Goal: Use online tool/utility: Utilize a website feature to perform a specific function

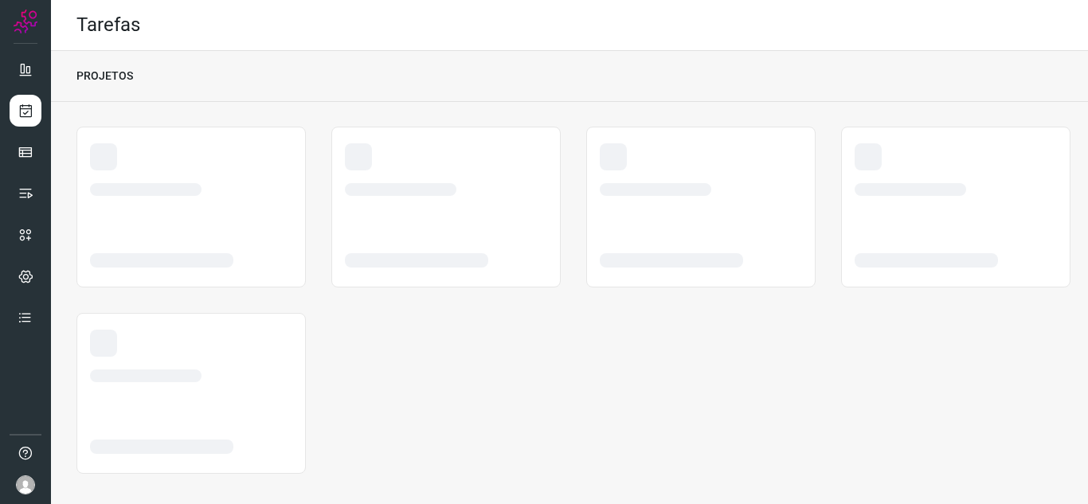
scroll to position [10, 0]
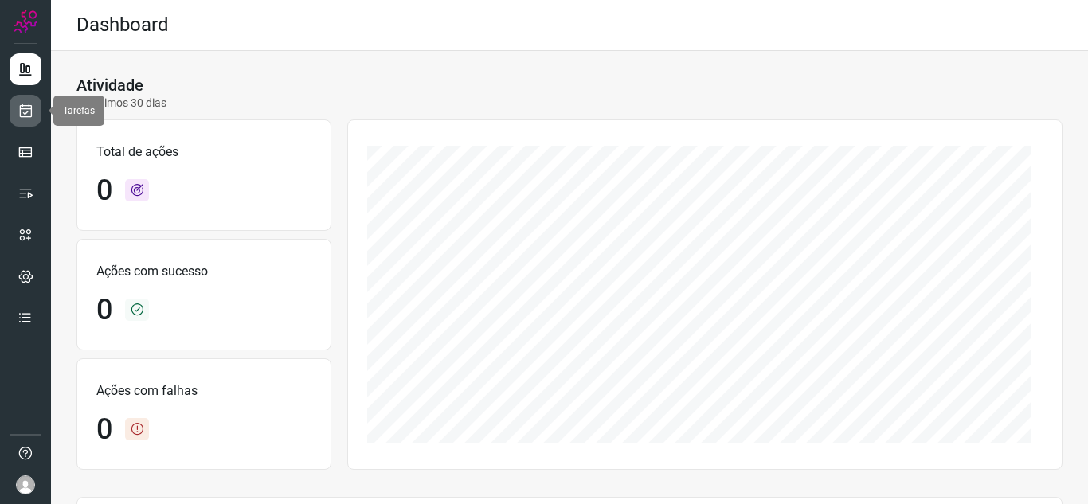
click at [25, 113] on icon at bounding box center [26, 111] width 17 height 16
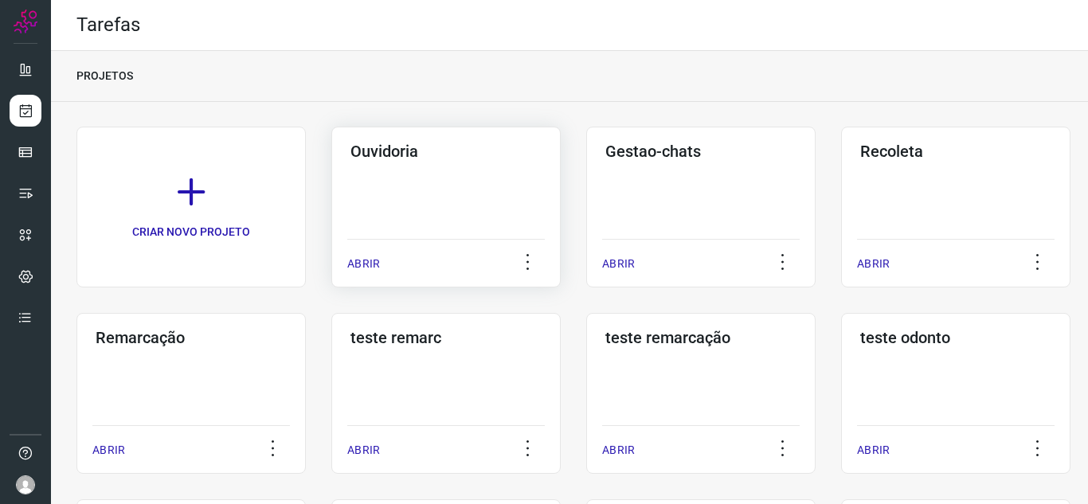
click at [372, 262] on p "ABRIR" at bounding box center [363, 264] width 33 height 17
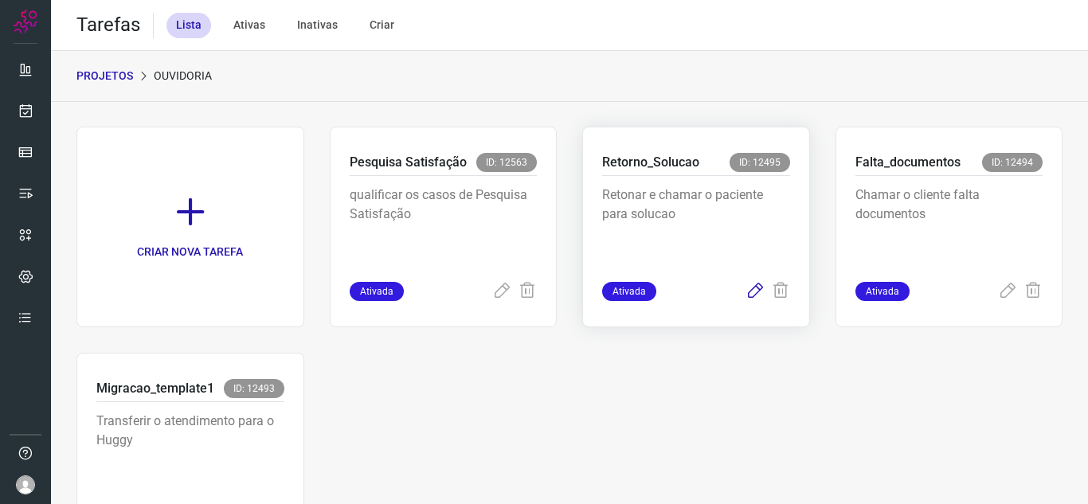
click at [745, 297] on icon at bounding box center [754, 291] width 19 height 19
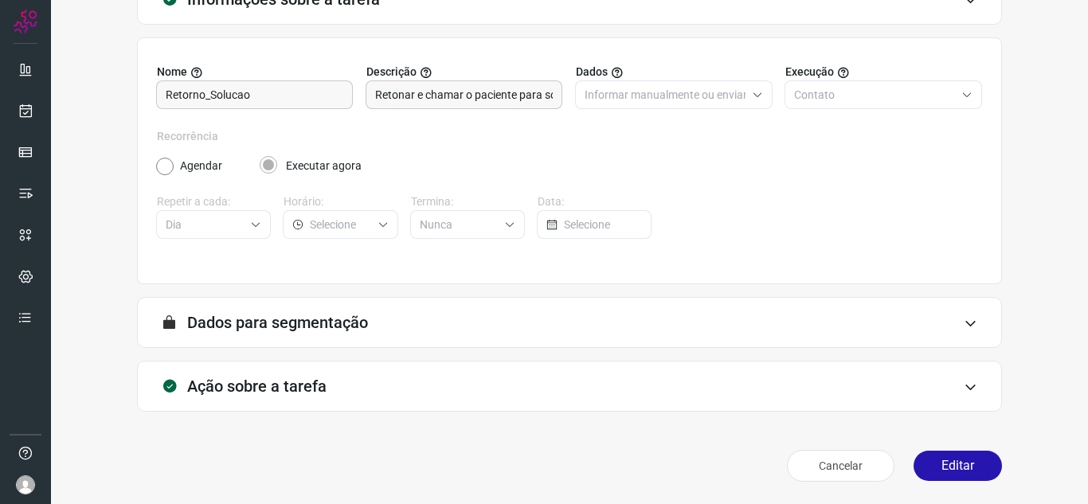
scroll to position [118, 0]
click at [933, 463] on button "Editar" at bounding box center [957, 466] width 88 height 30
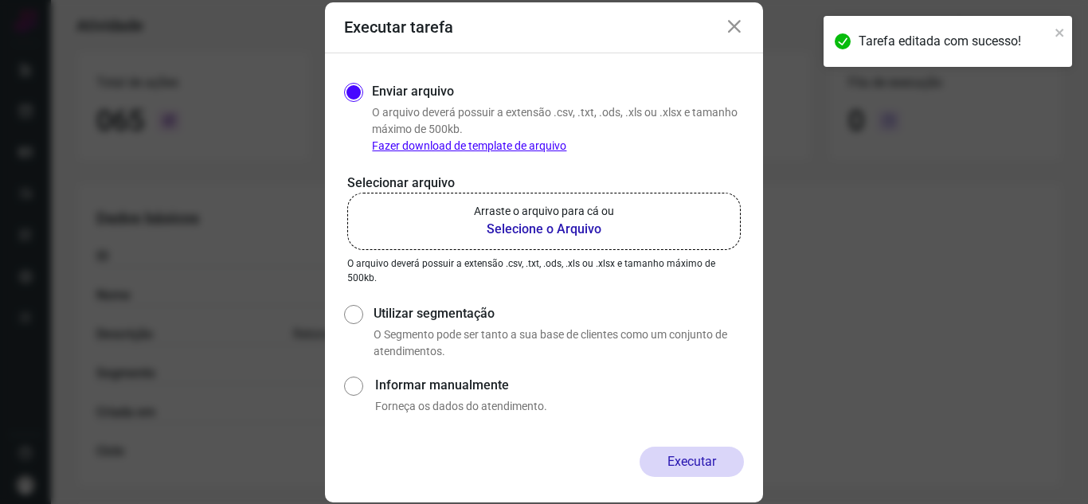
click at [532, 205] on p "Arraste o arquivo para cá ou" at bounding box center [544, 211] width 140 height 17
click at [0, 0] on input "Arraste o arquivo para cá ou Selecione o Arquivo" at bounding box center [0, 0] width 0 height 0
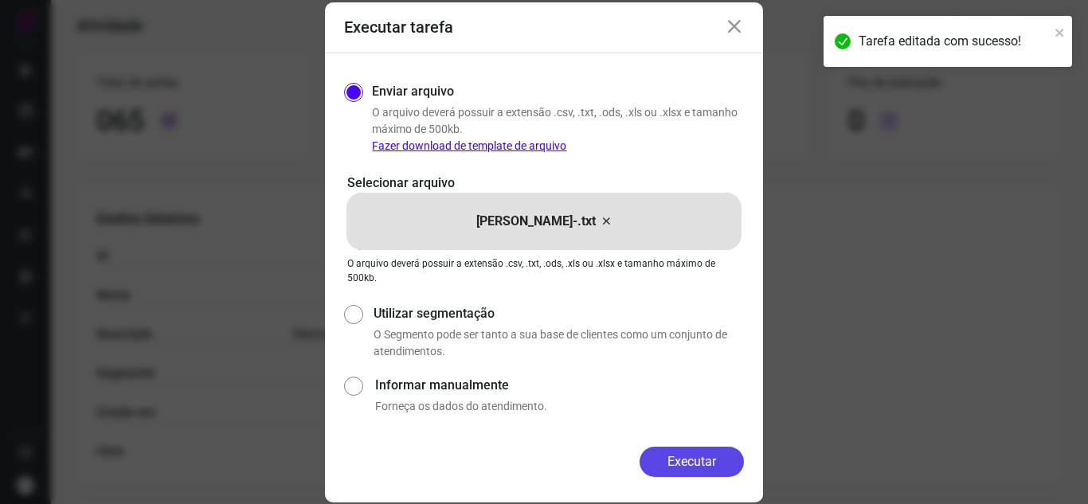
click at [714, 467] on button "Executar" at bounding box center [691, 462] width 104 height 30
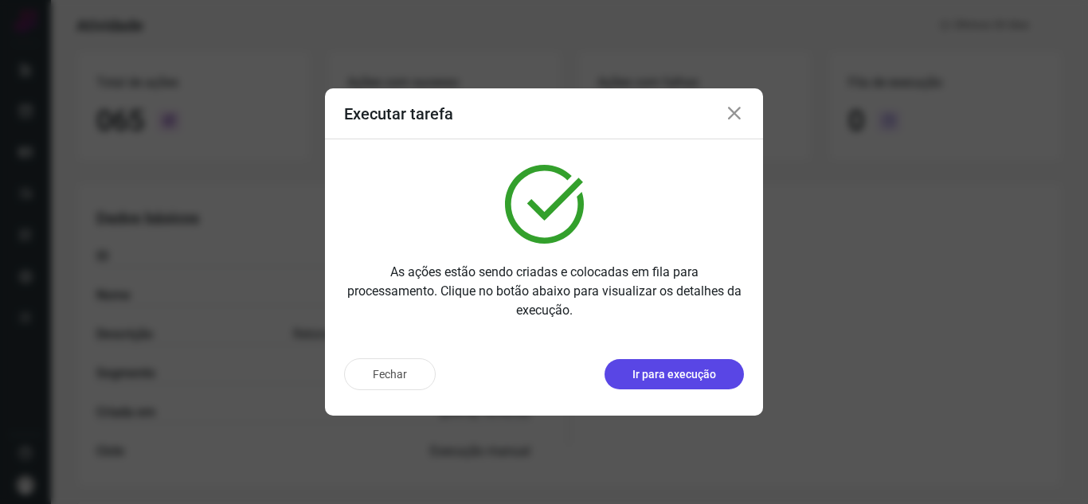
click at [701, 381] on p "Ir para execução" at bounding box center [674, 374] width 84 height 17
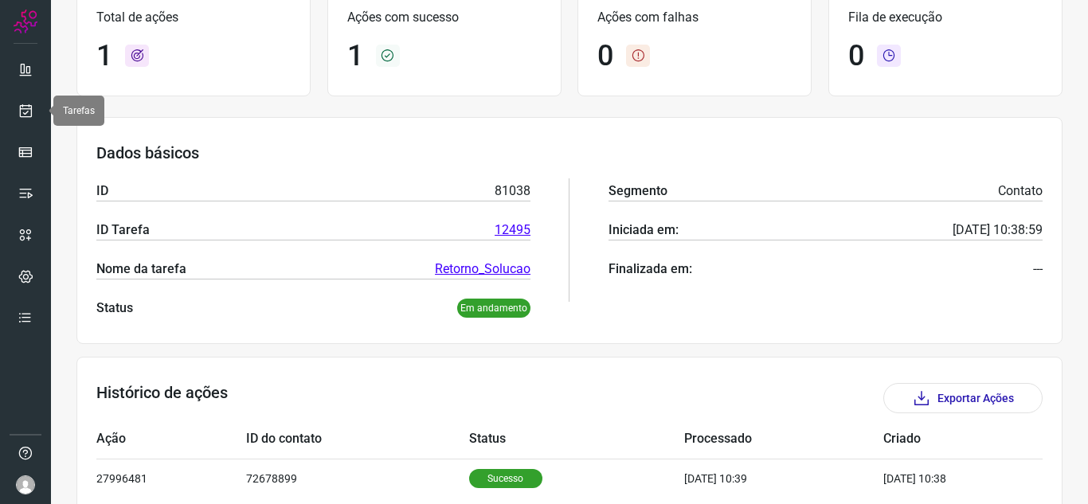
drag, startPoint x: 20, startPoint y: 120, endPoint x: 70, endPoint y: 123, distance: 50.3
click at [21, 119] on link at bounding box center [26, 111] width 32 height 32
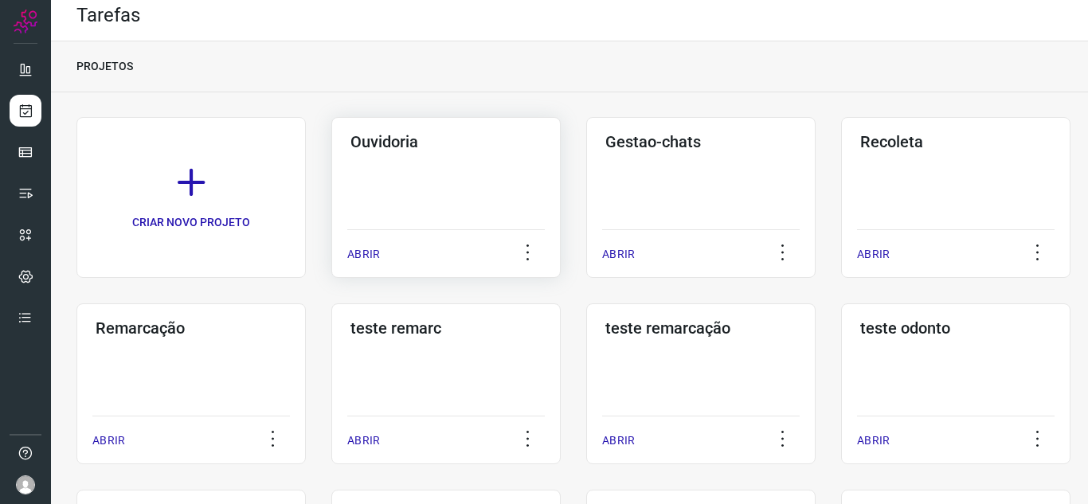
click at [353, 253] on p "ABRIR" at bounding box center [363, 254] width 33 height 17
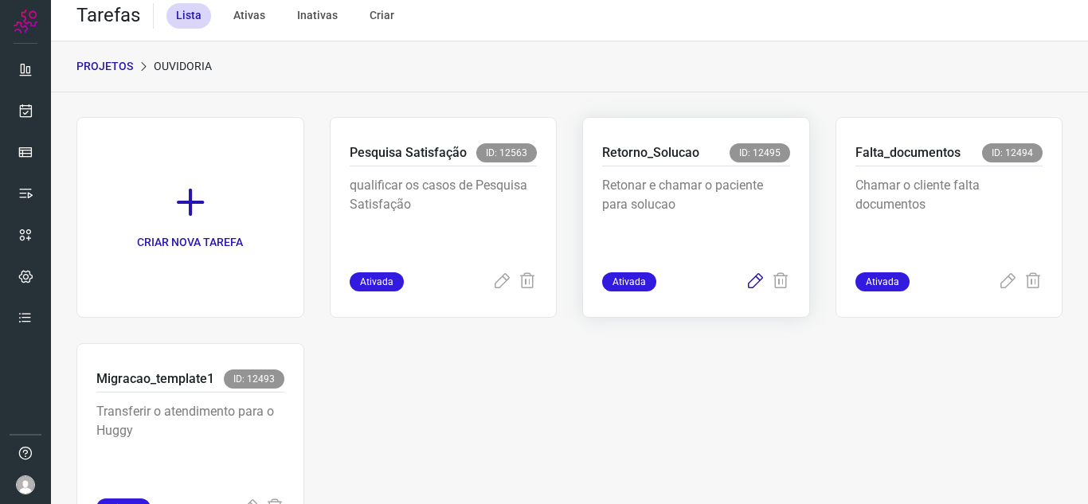
click at [745, 280] on icon at bounding box center [754, 281] width 19 height 19
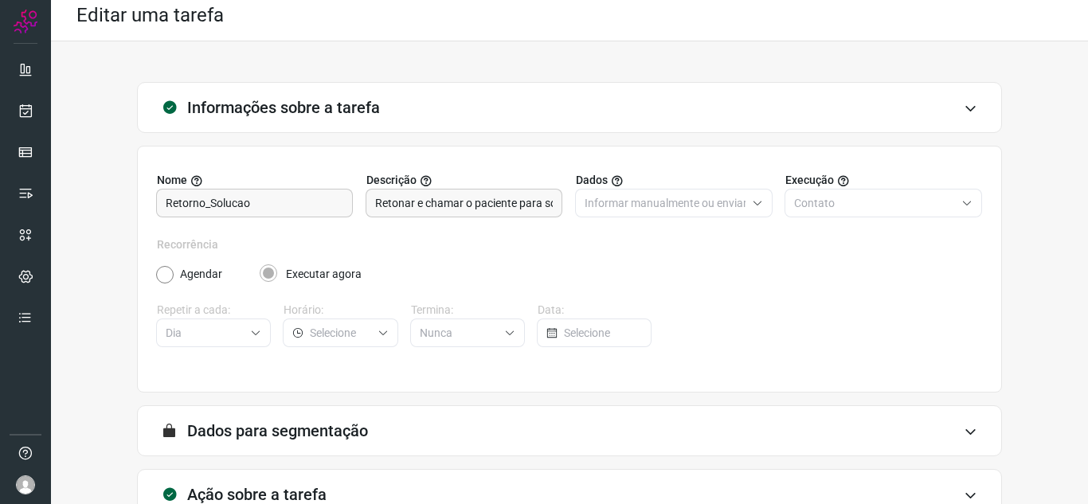
scroll to position [118, 0]
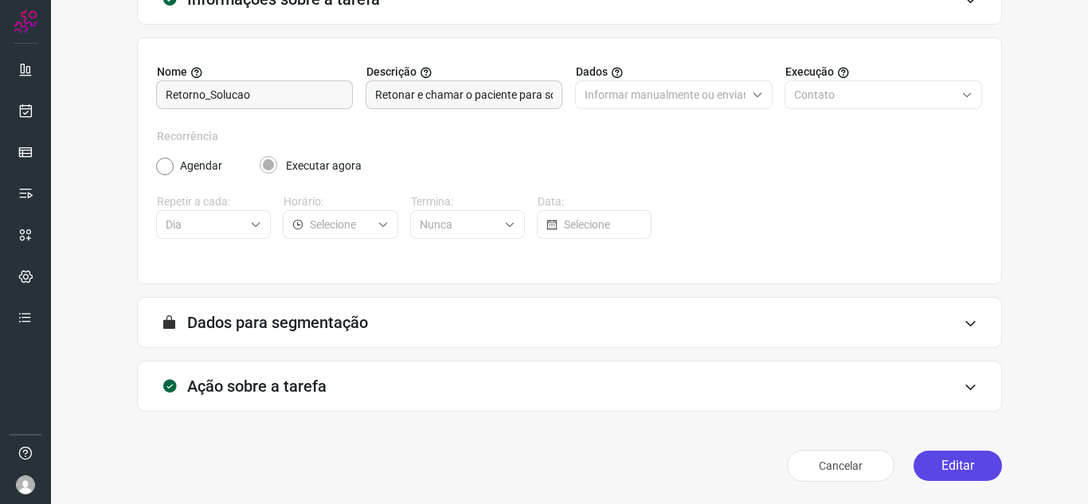
click at [923, 472] on button "Editar" at bounding box center [957, 466] width 88 height 30
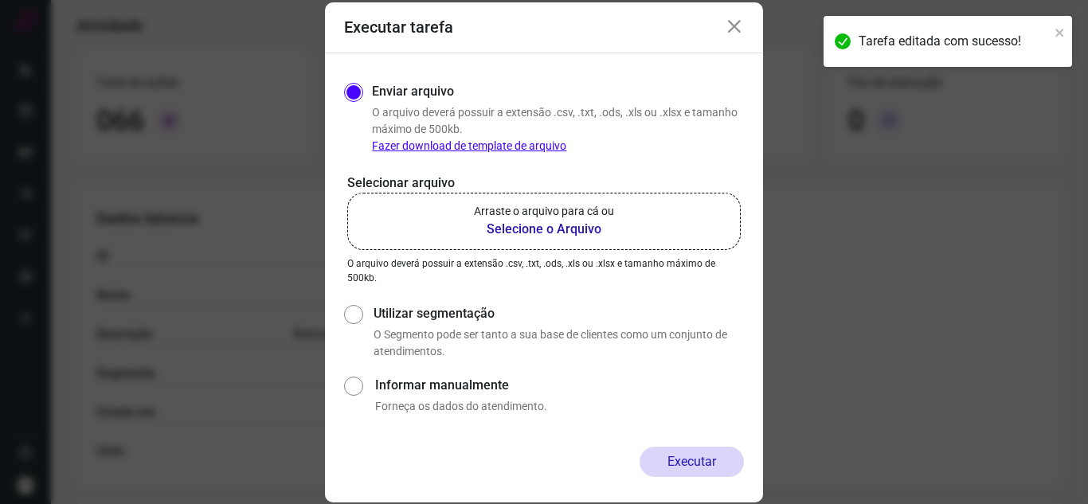
click at [503, 223] on b "Selecione o Arquivo" at bounding box center [544, 229] width 140 height 19
click at [0, 0] on input "Arraste o arquivo para cá ou Selecione o Arquivo" at bounding box center [0, 0] width 0 height 0
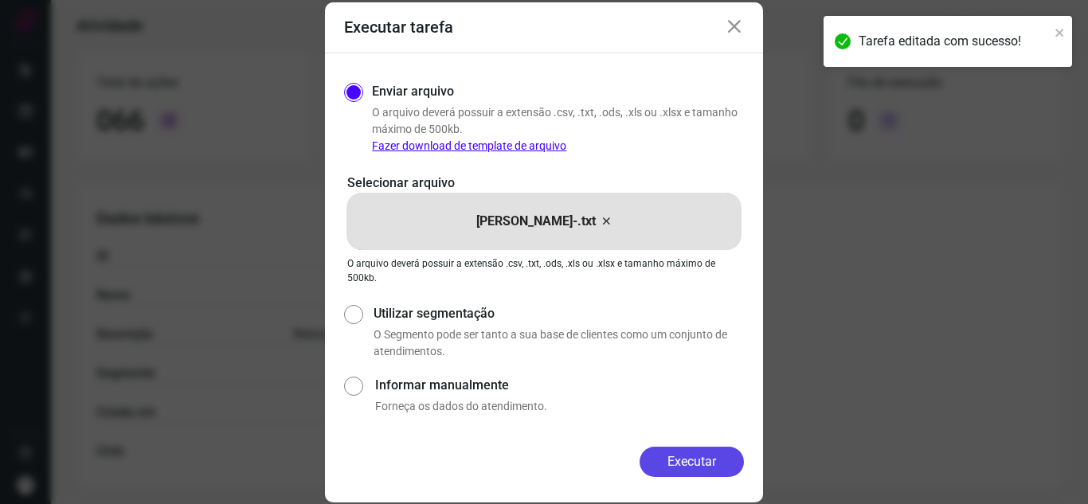
click at [736, 458] on button "Executar" at bounding box center [691, 462] width 104 height 30
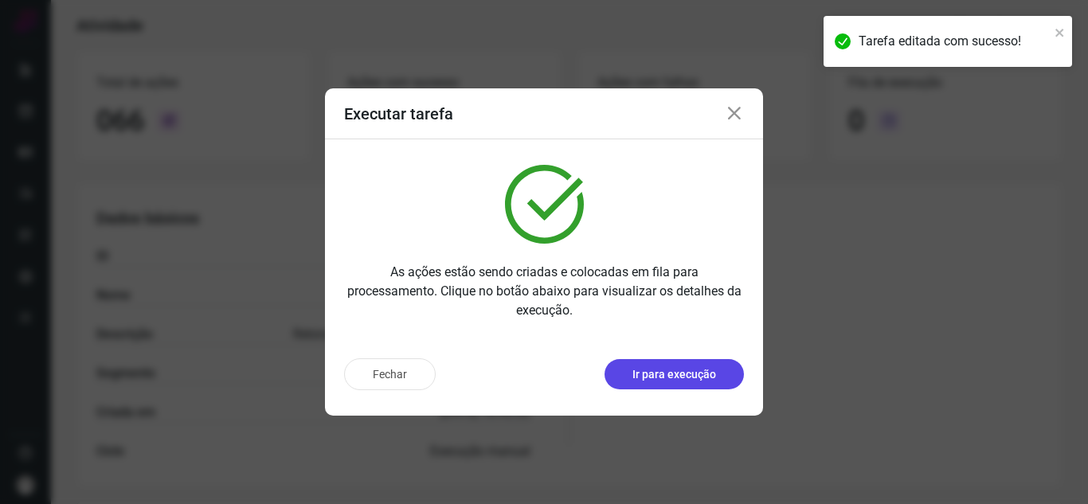
click at [725, 372] on button "Ir para execução" at bounding box center [673, 374] width 139 height 30
